Goal: Task Accomplishment & Management: Use online tool/utility

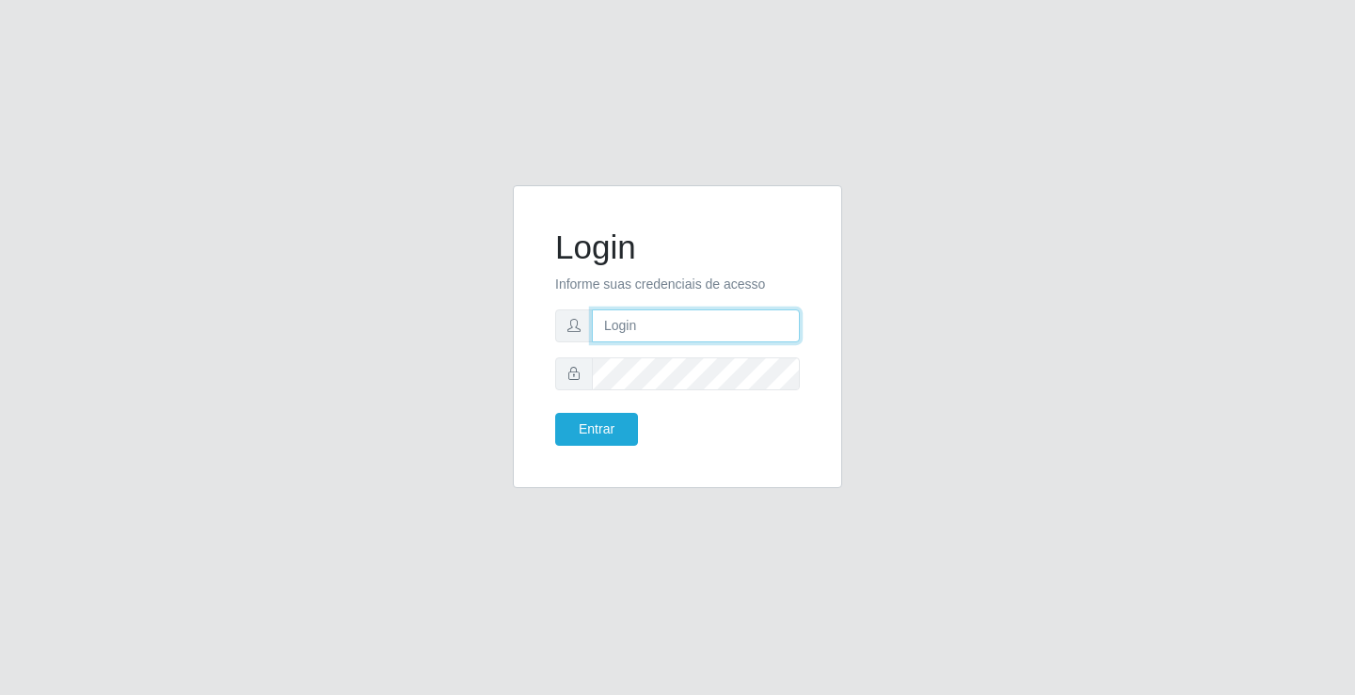
click at [723, 328] on input "text" at bounding box center [696, 326] width 208 height 33
type input "anacarla@ideal"
click at [633, 424] on button "Entrar" at bounding box center [596, 429] width 83 height 33
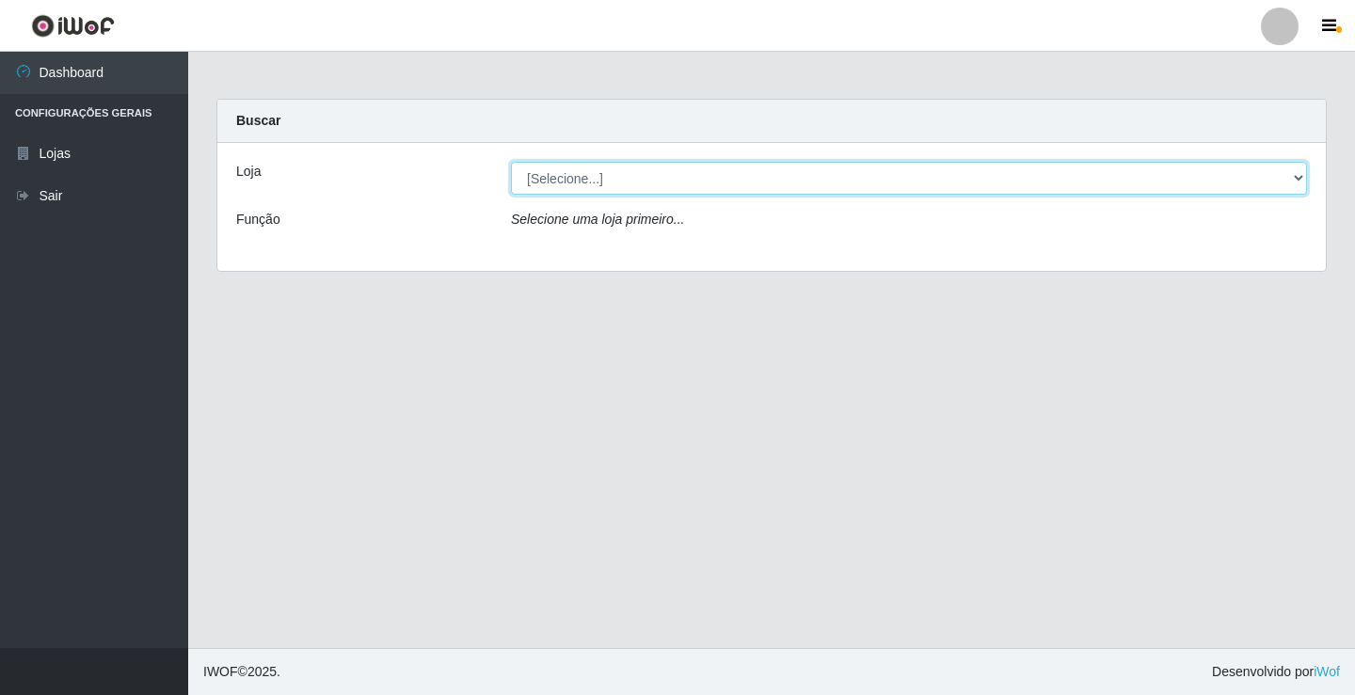
click at [1298, 174] on select "[Selecione...] Ideal - Conceição" at bounding box center [909, 178] width 796 height 33
select select "231"
click at [511, 162] on select "[Selecione...] Ideal - Conceição" at bounding box center [909, 178] width 796 height 33
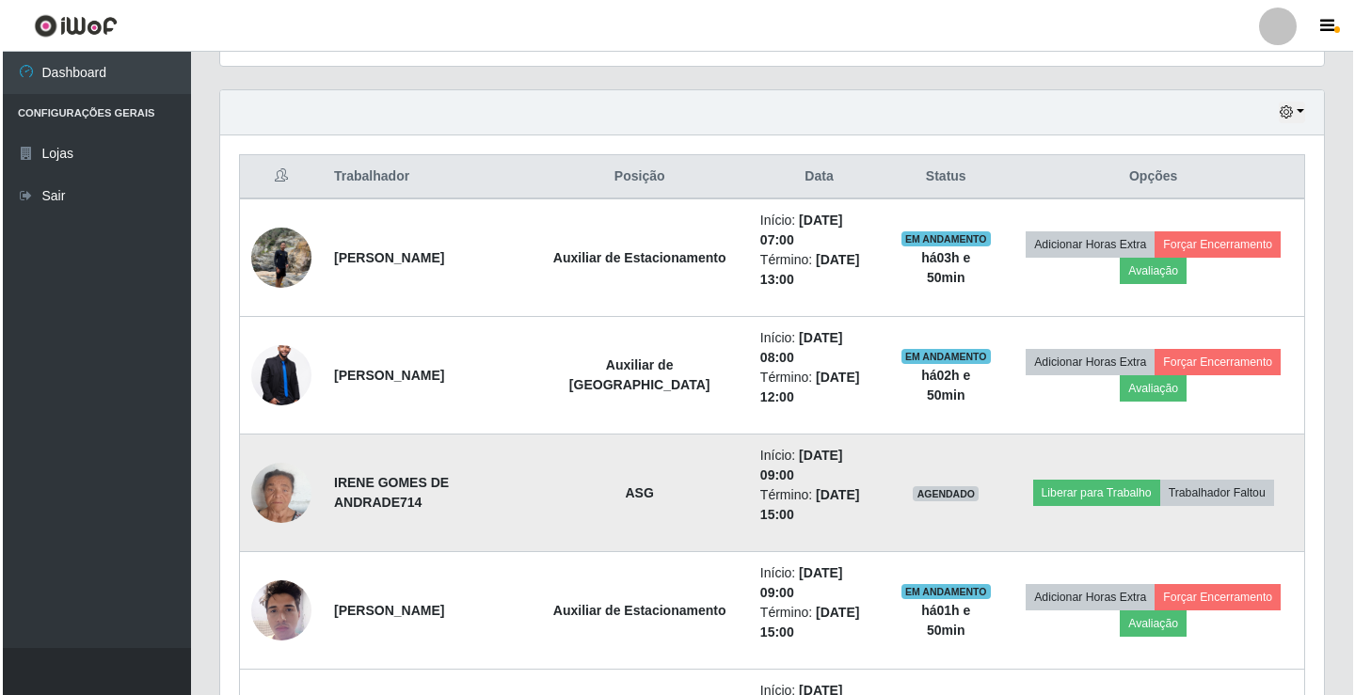
scroll to position [659, 0]
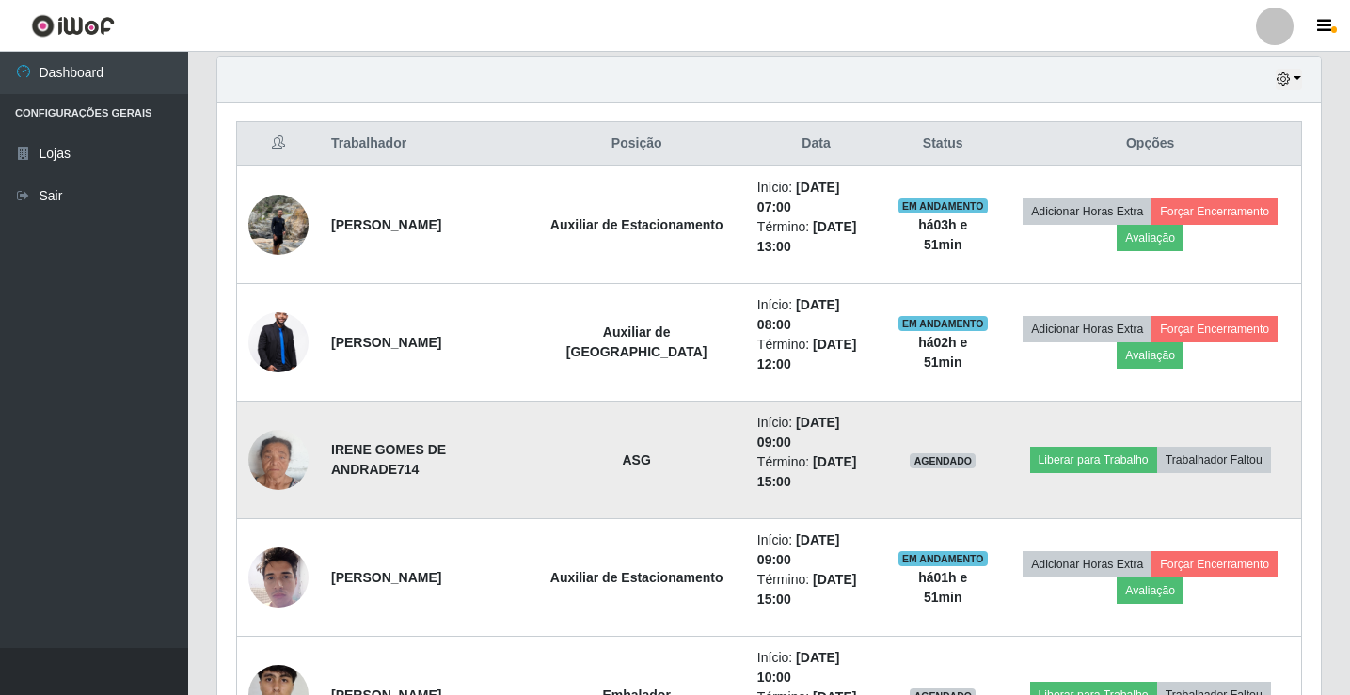
click at [280, 420] on img at bounding box center [278, 459] width 60 height 107
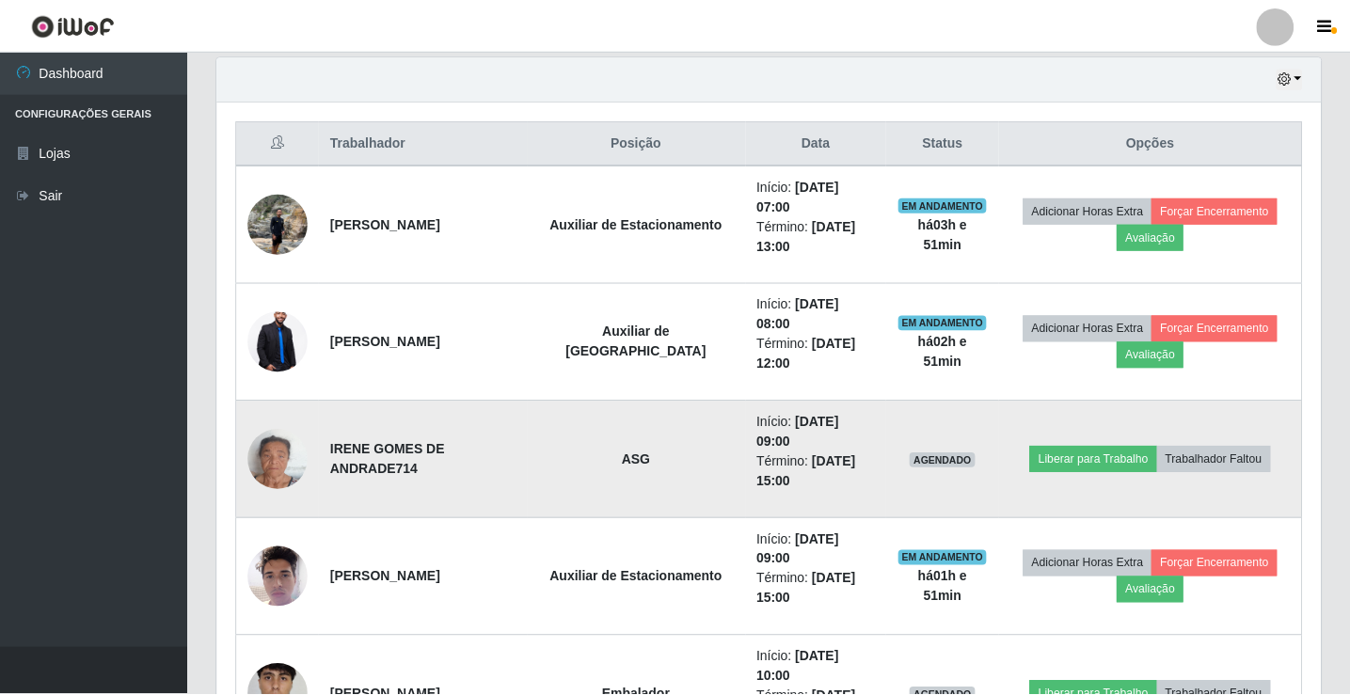
scroll to position [391, 1094]
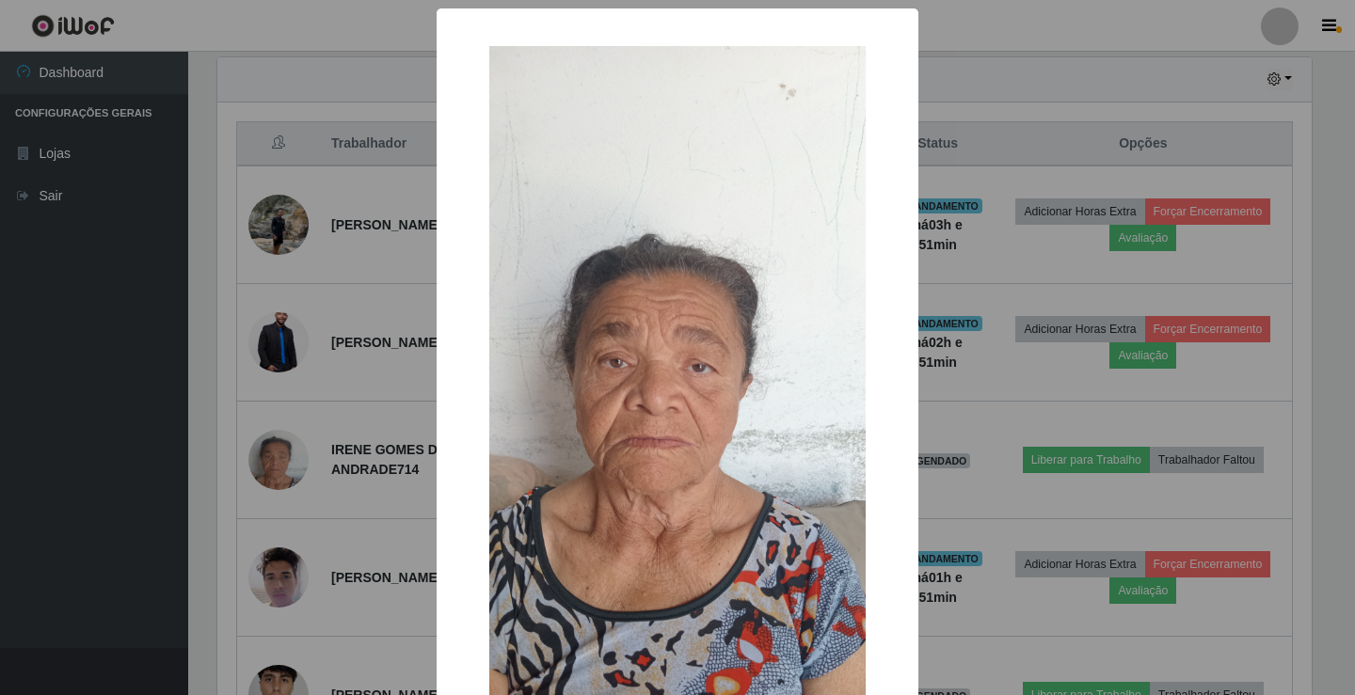
click at [455, 483] on div "×" at bounding box center [677, 380] width 444 height 707
click at [72, 401] on div "× OK Cancel" at bounding box center [677, 347] width 1355 height 695
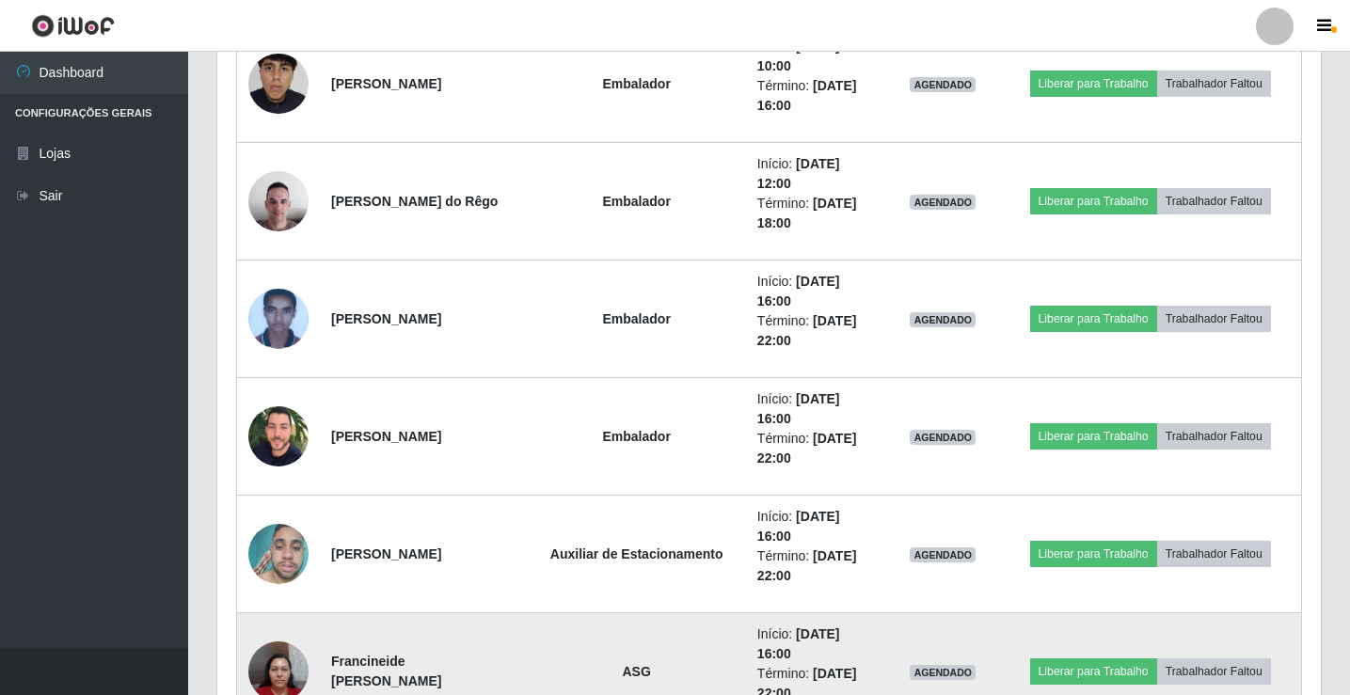
scroll to position [1296, 0]
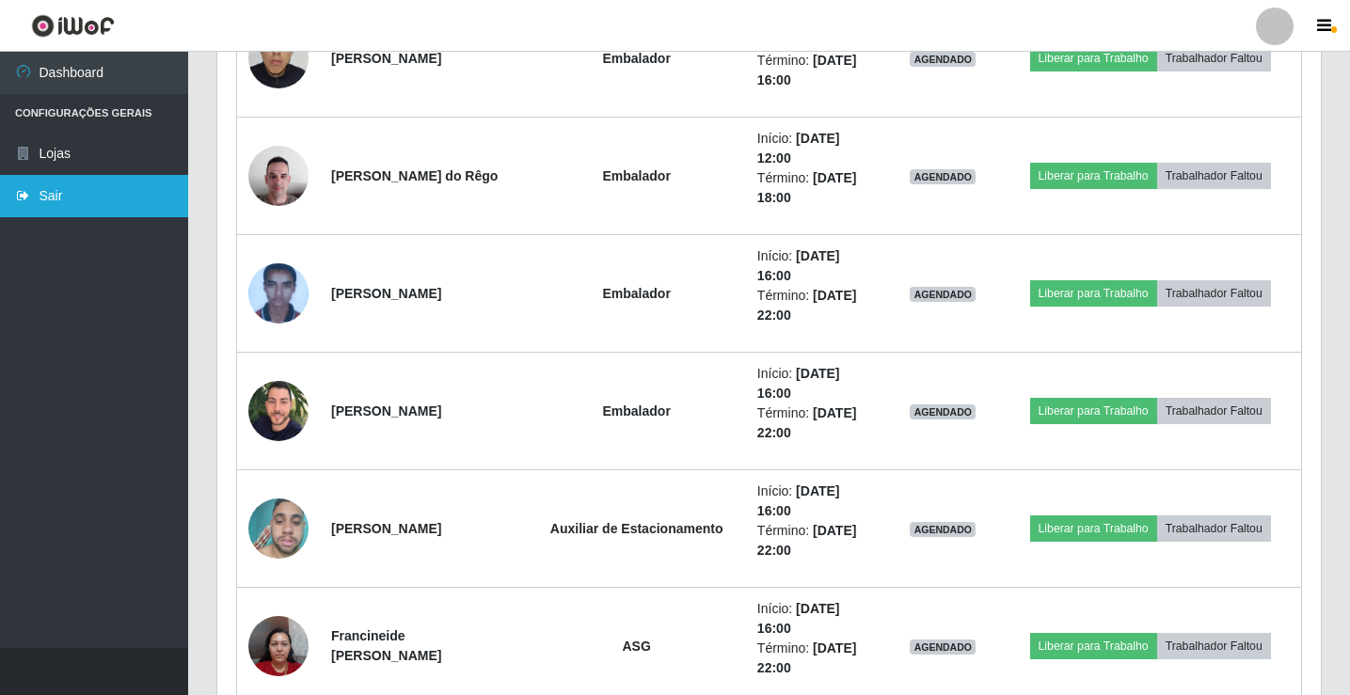
click at [134, 213] on link "Sair" at bounding box center [94, 196] width 188 height 42
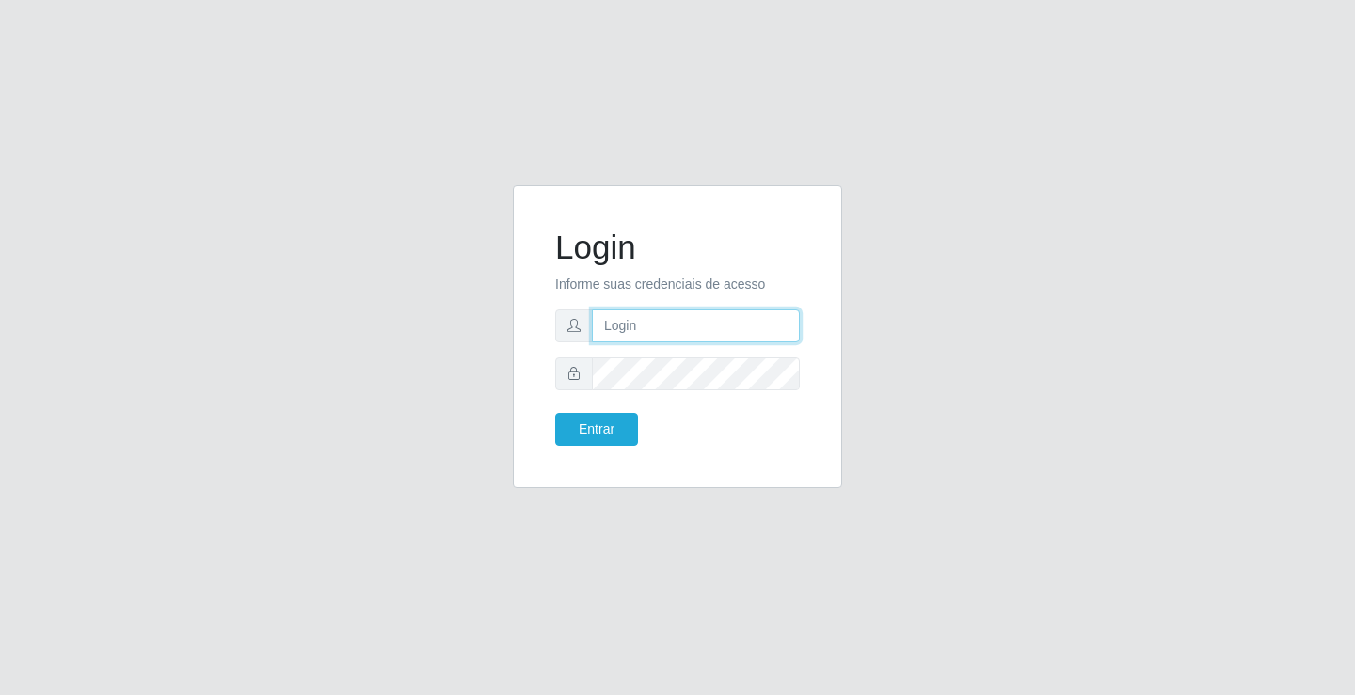
click at [659, 327] on input "text" at bounding box center [696, 326] width 208 height 33
type input "anacarla@ideal"
click at [595, 420] on button "Entrar" at bounding box center [596, 429] width 83 height 33
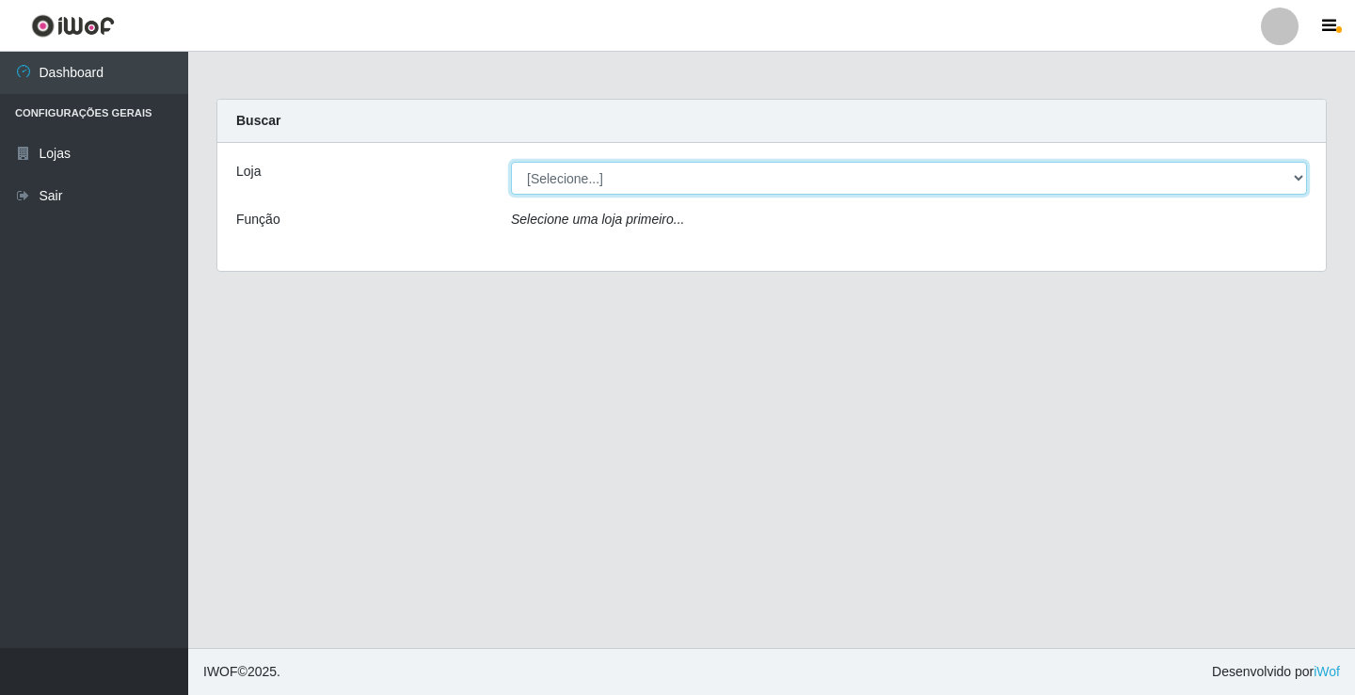
click at [1304, 184] on select "[Selecione...] Ideal - Conceição" at bounding box center [909, 178] width 796 height 33
select select "231"
click at [511, 162] on select "[Selecione...] Ideal - Conceição" at bounding box center [909, 178] width 796 height 33
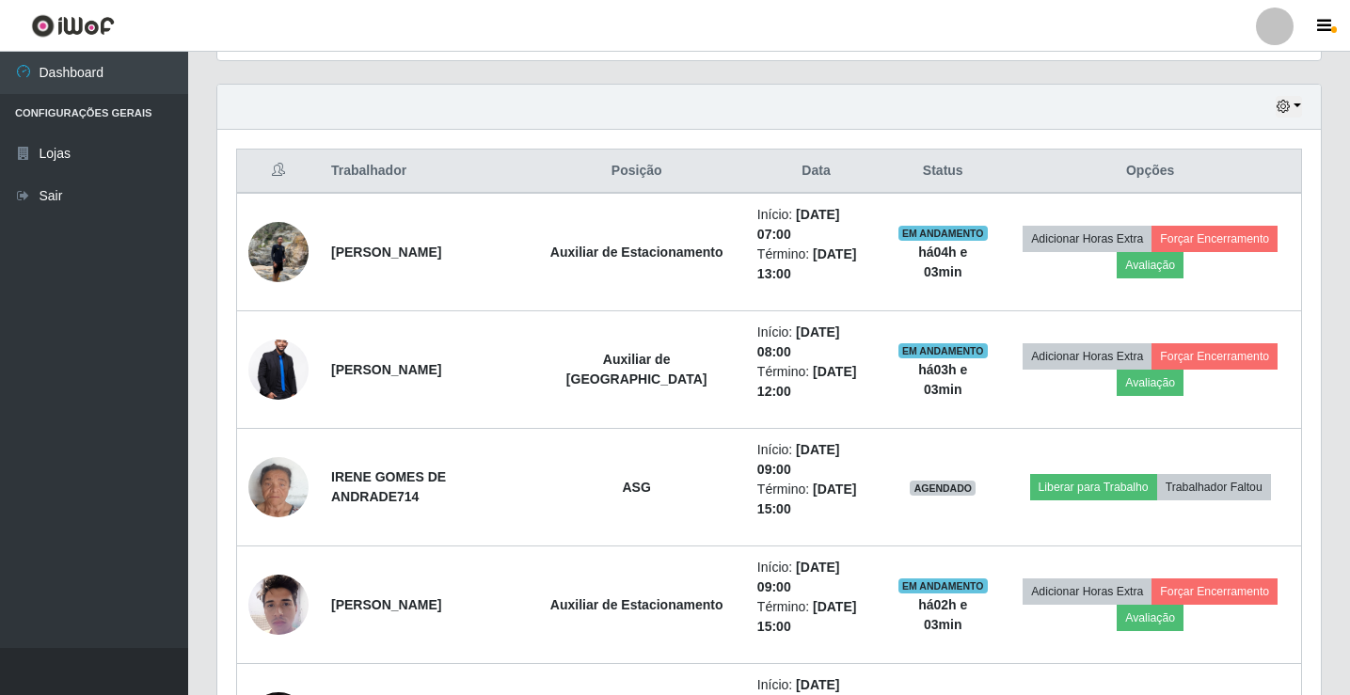
scroll to position [731, 0]
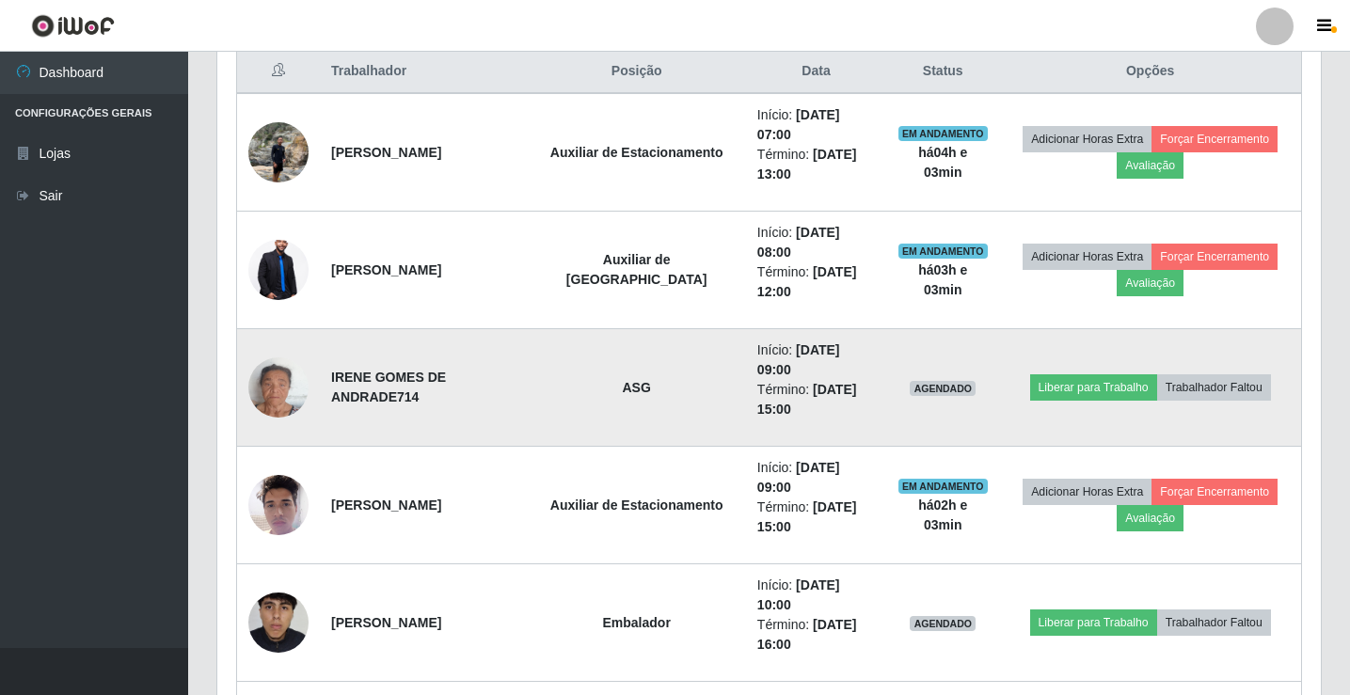
click at [304, 343] on img at bounding box center [278, 387] width 60 height 107
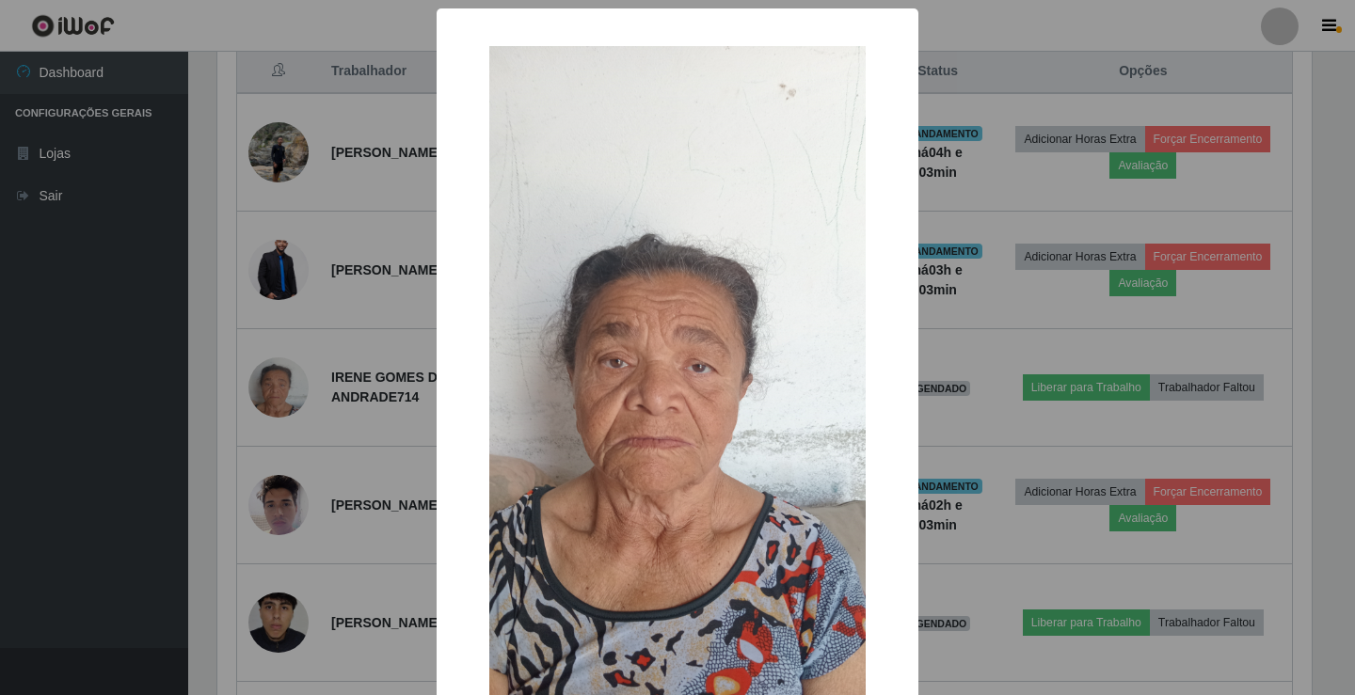
click at [1123, 421] on div "× OK Cancel" at bounding box center [677, 347] width 1355 height 695
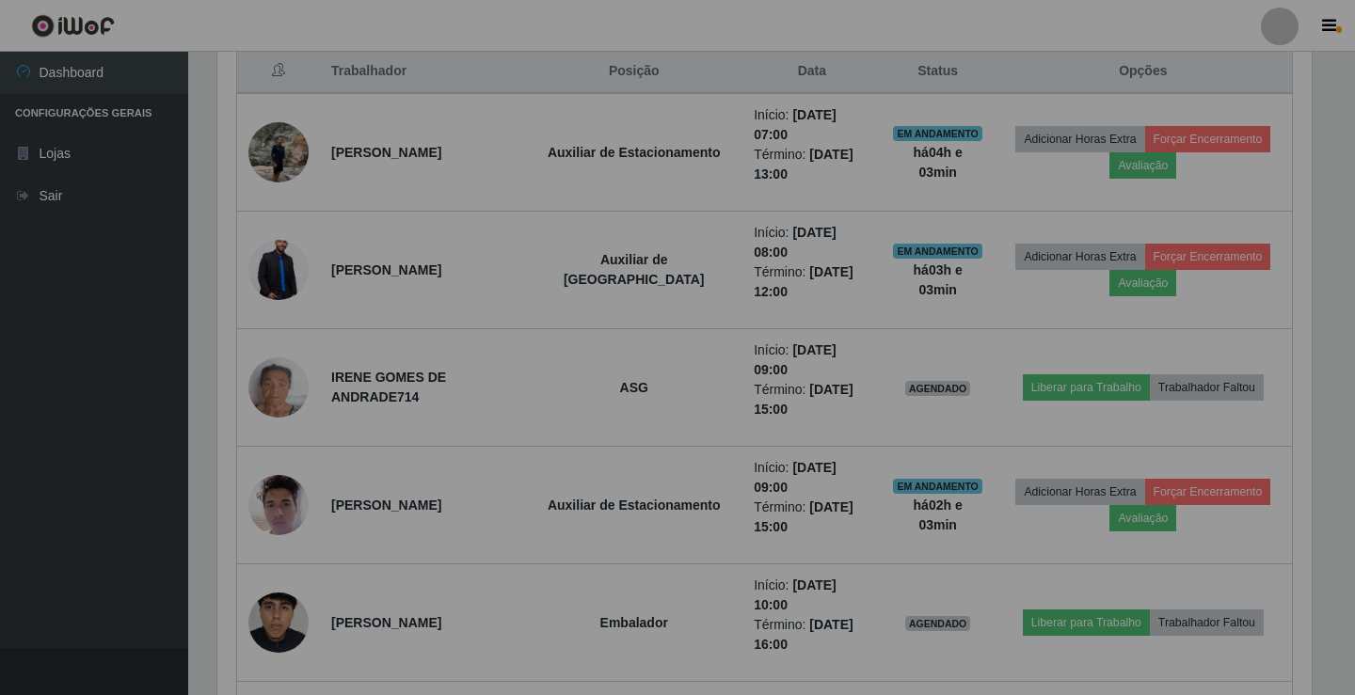
scroll to position [391, 1104]
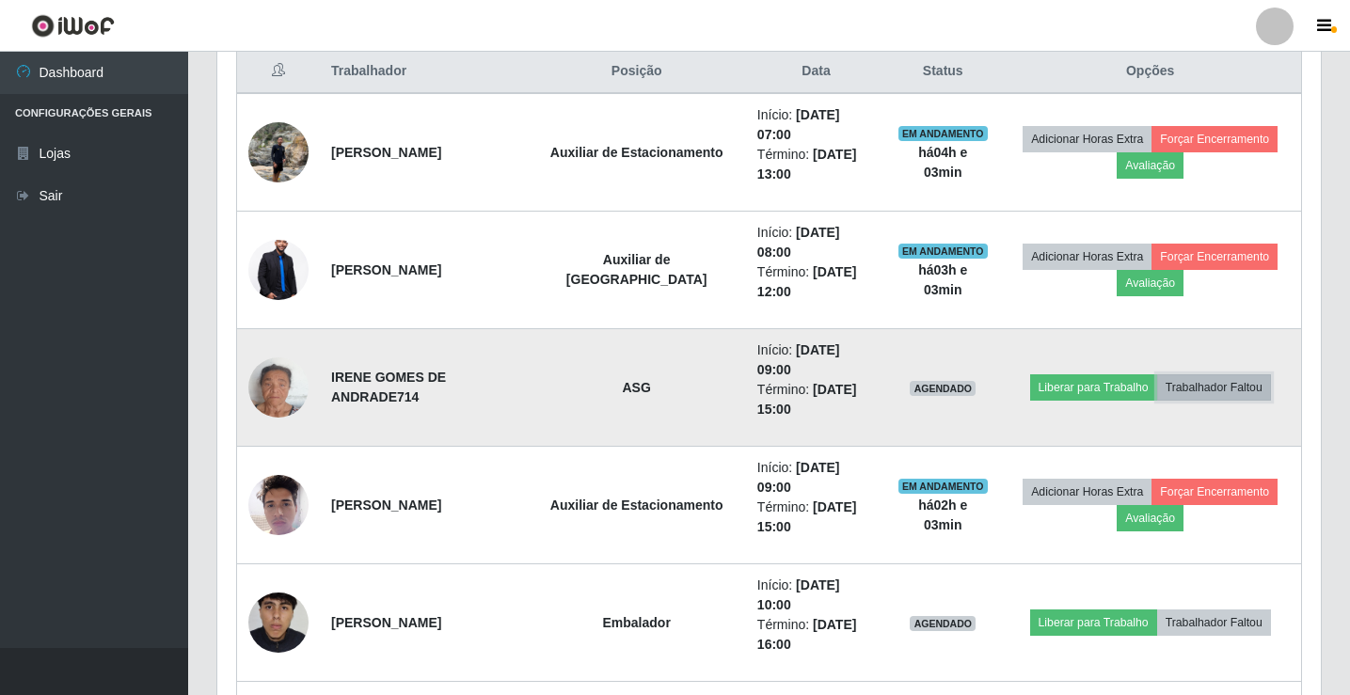
click at [1244, 375] on button "Trabalhador Faltou" at bounding box center [1214, 388] width 114 height 26
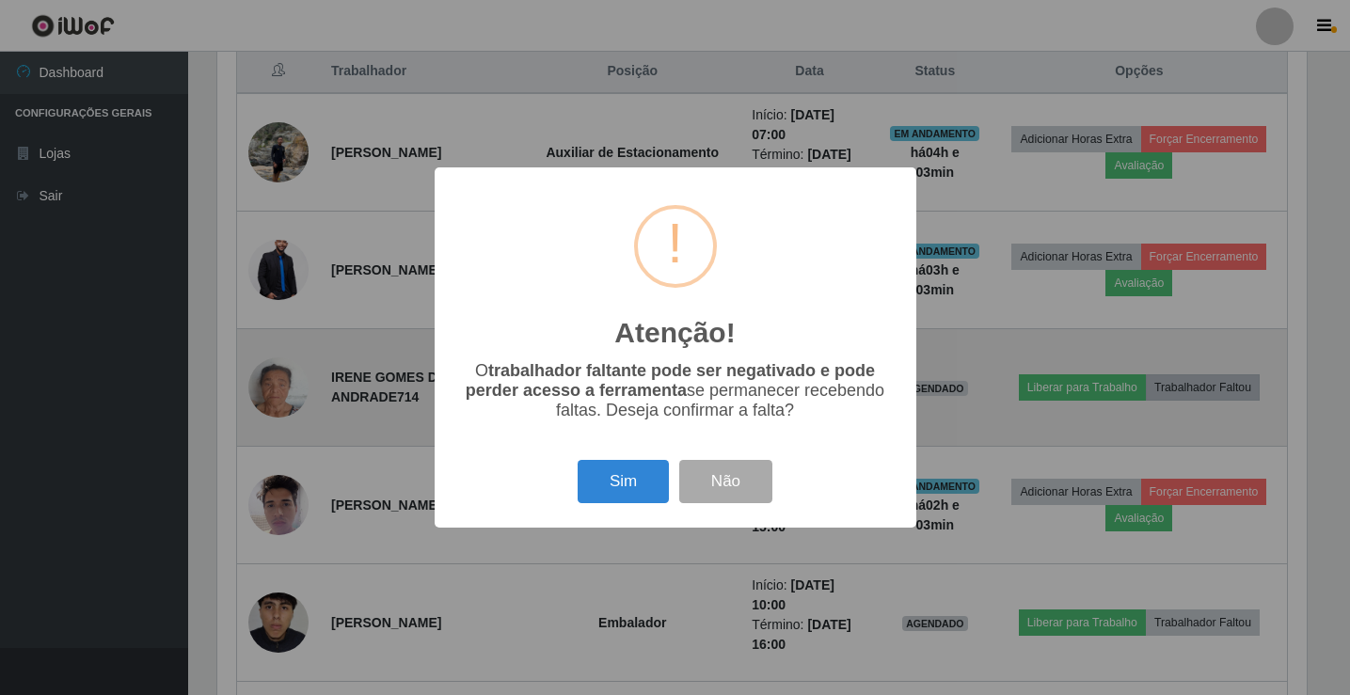
scroll to position [391, 1094]
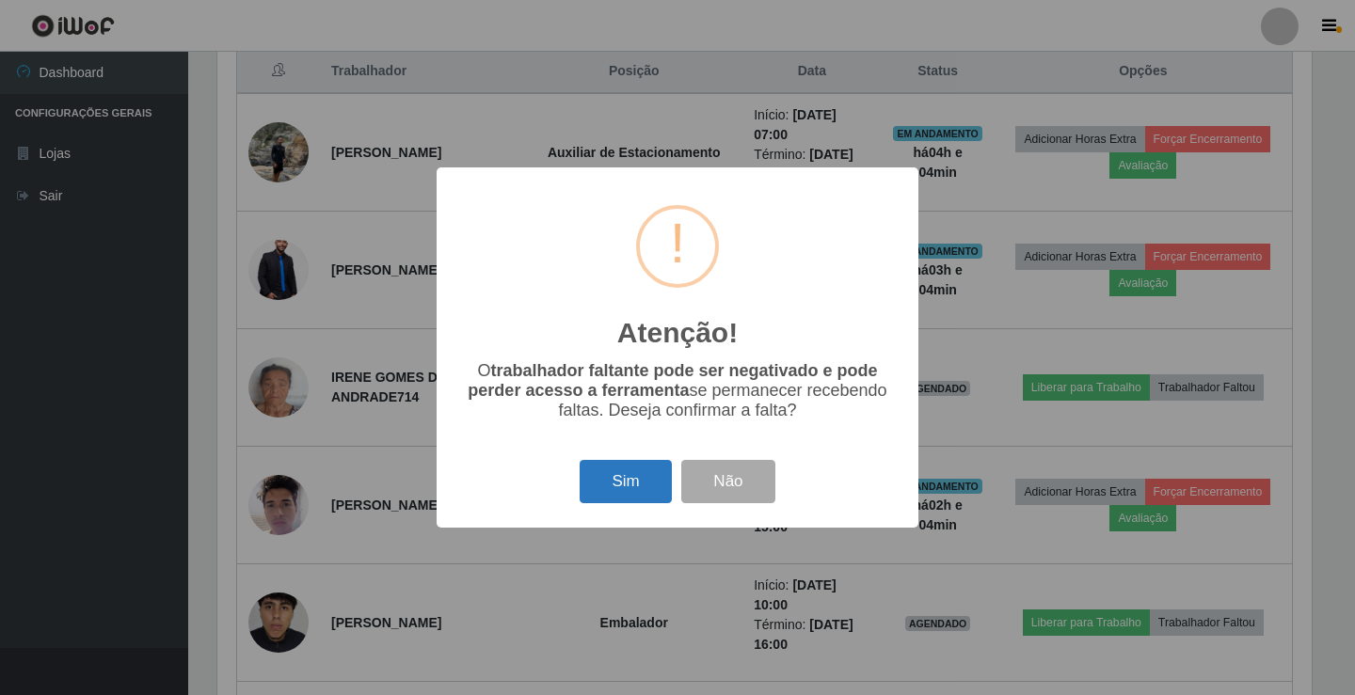
click at [598, 479] on button "Sim" at bounding box center [625, 482] width 91 height 44
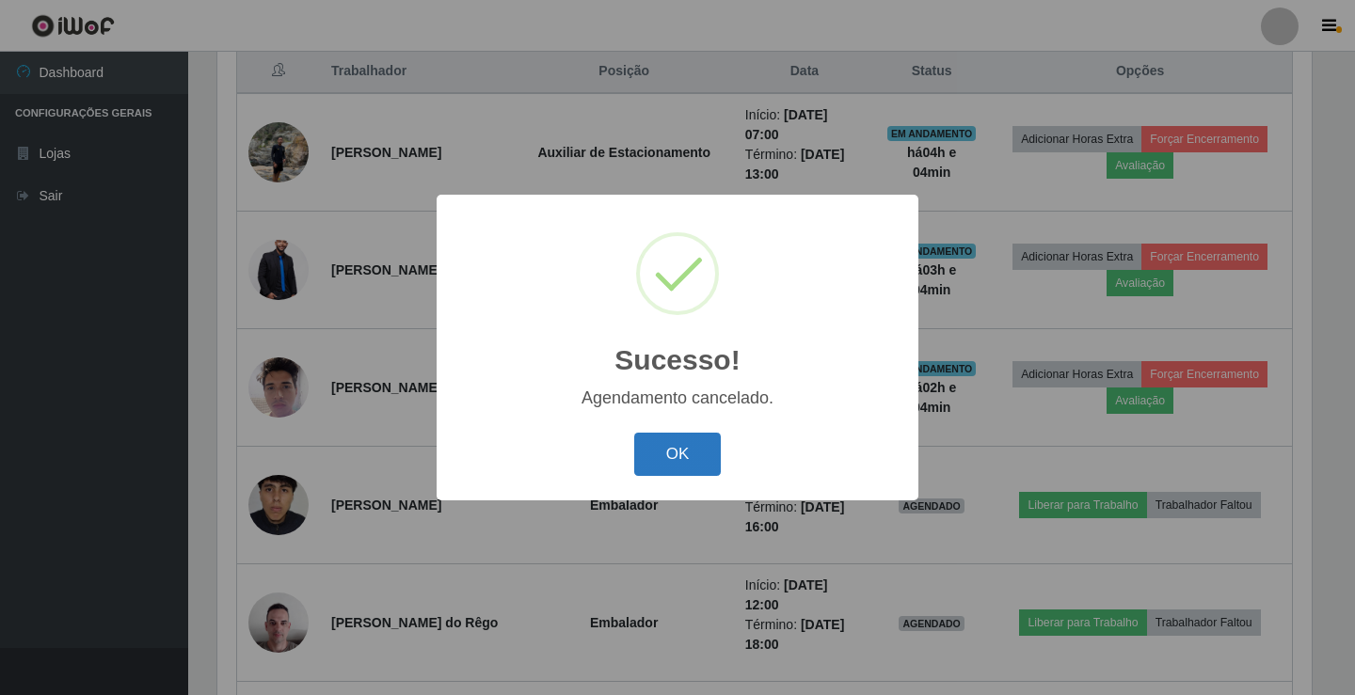
click at [713, 463] on button "OK" at bounding box center [678, 455] width 88 height 44
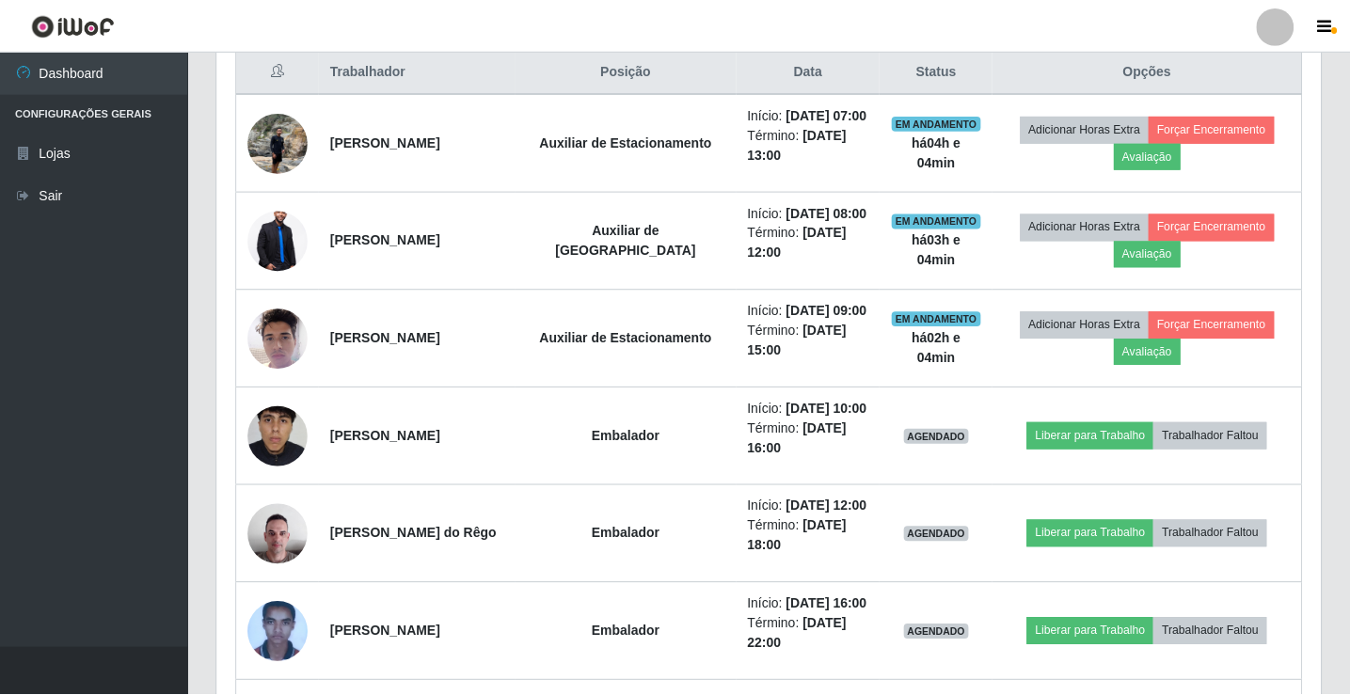
scroll to position [391, 1104]
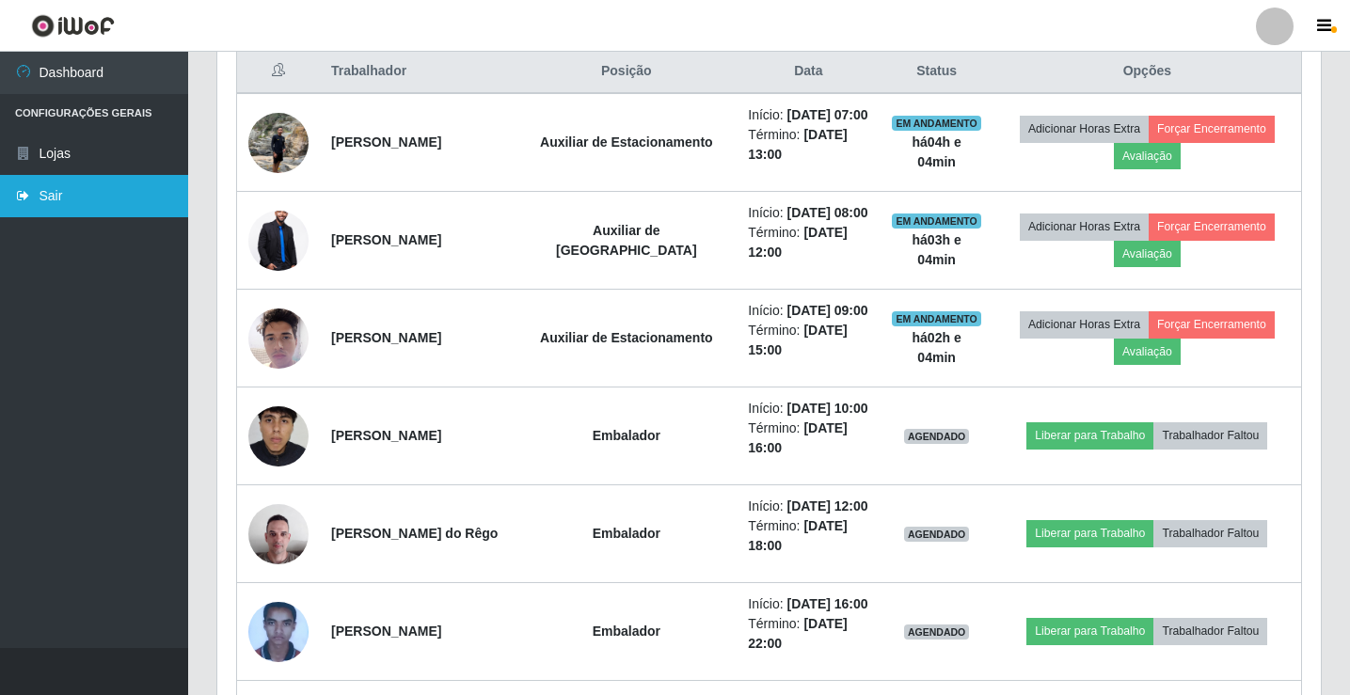
click at [92, 195] on link "Sair" at bounding box center [94, 196] width 188 height 42
